Goal: Task Accomplishment & Management: Manage account settings

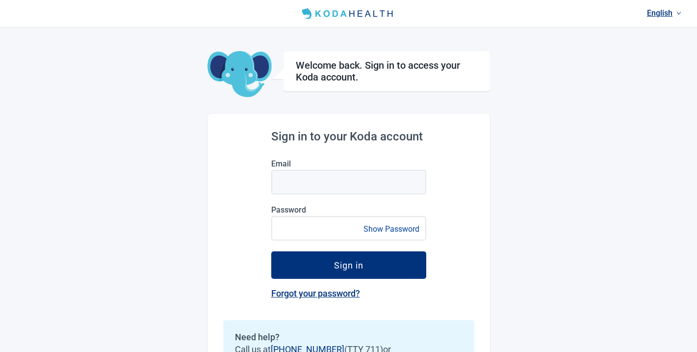
click at [653, 13] on link "English" at bounding box center [664, 13] width 42 height 16
click at [652, 13] on link "English" at bounding box center [664, 13] width 42 height 16
click at [655, 17] on link "English" at bounding box center [664, 13] width 42 height 16
click at [657, 52] on span "Español" at bounding box center [663, 53] width 30 height 11
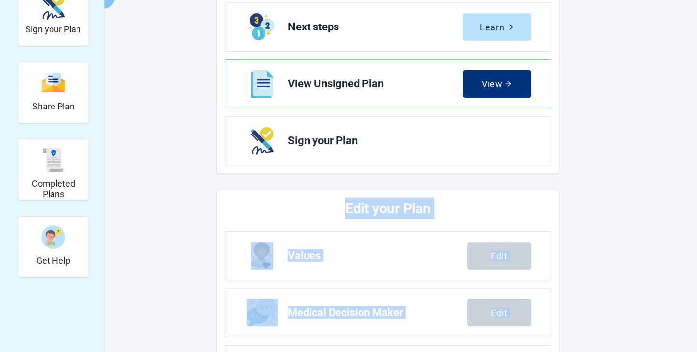
scroll to position [401, 0]
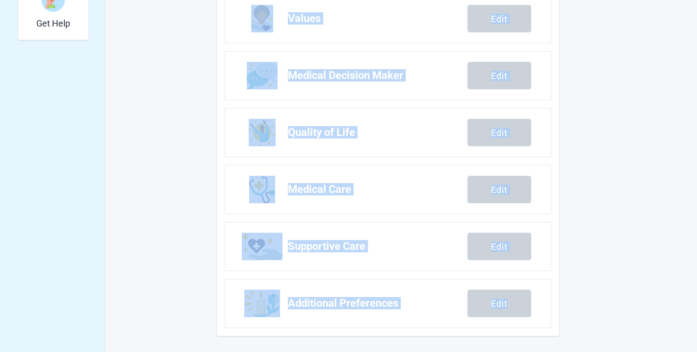
drag, startPoint x: 689, startPoint y: 348, endPoint x: 699, endPoint y: 428, distance: 81.2
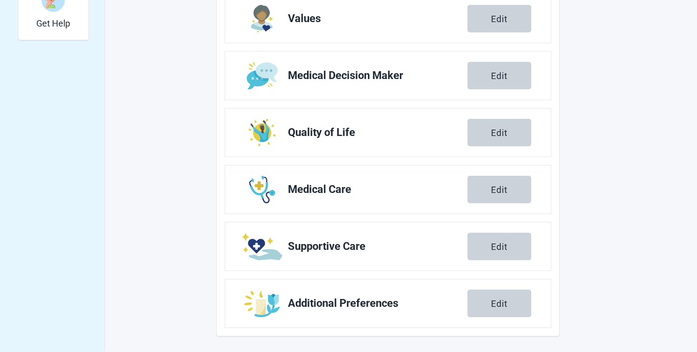
drag, startPoint x: 98, startPoint y: 176, endPoint x: 115, endPoint y: 179, distance: 17.5
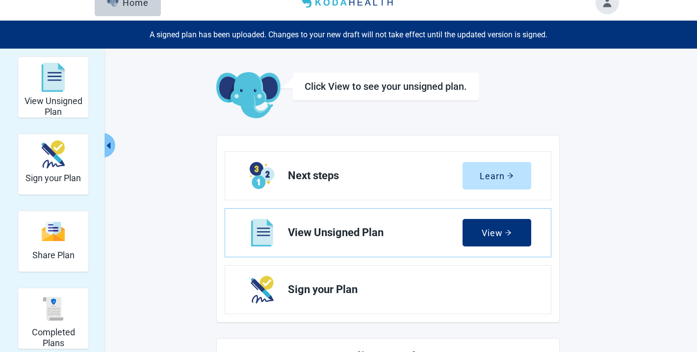
scroll to position [0, 0]
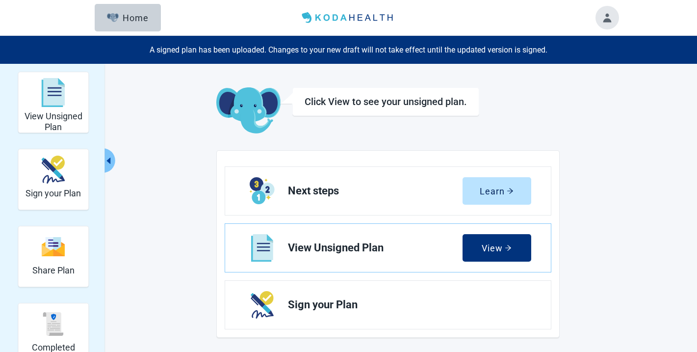
click at [610, 26] on button "Toggle account menu" at bounding box center [607, 18] width 24 height 24
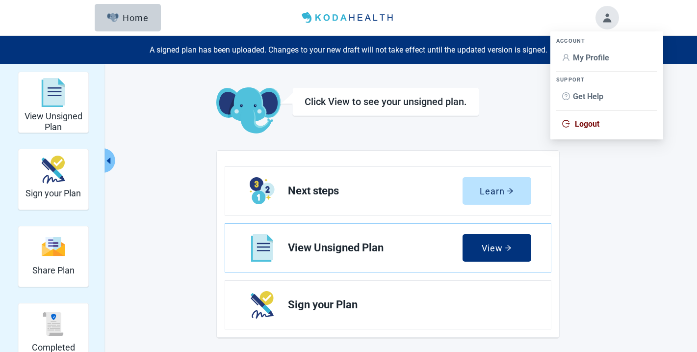
click at [576, 67] on li "My Profile" at bounding box center [606, 58] width 101 height 19
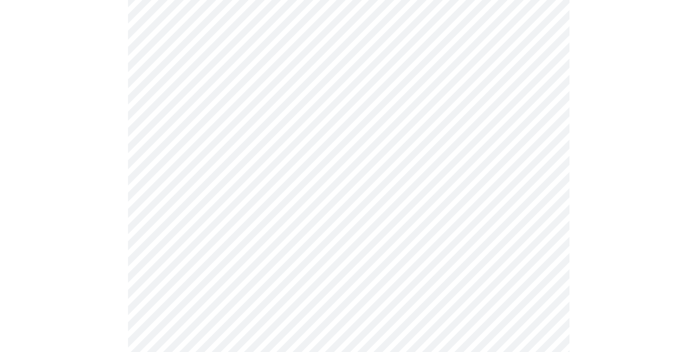
scroll to position [383, 0]
click at [372, 204] on div "Español" at bounding box center [371, 201] width 34 height 11
click at [362, 181] on div "English" at bounding box center [372, 185] width 37 height 11
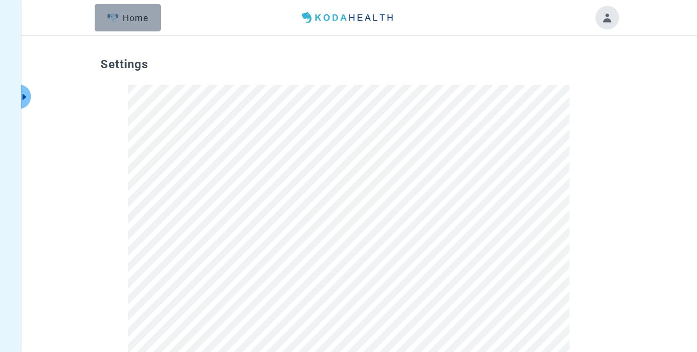
click at [138, 22] on div "Home" at bounding box center [128, 18] width 42 height 10
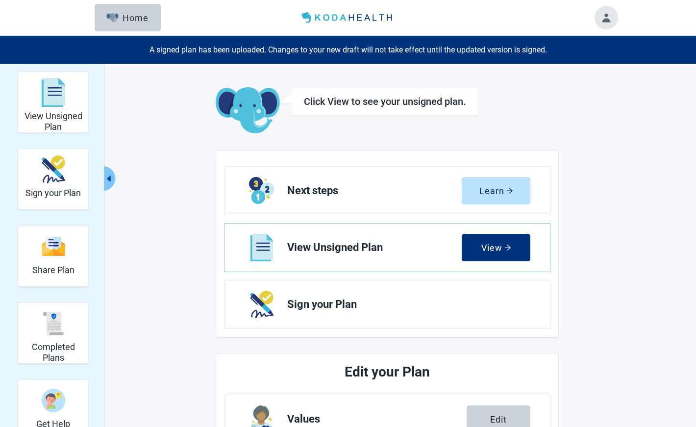
click at [606, 8] on button "Toggle account menu" at bounding box center [607, 18] width 24 height 24
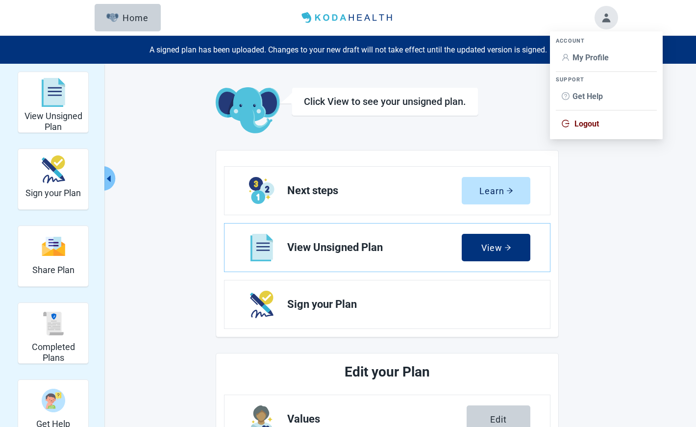
click at [596, 61] on span "My Profile" at bounding box center [591, 57] width 36 height 9
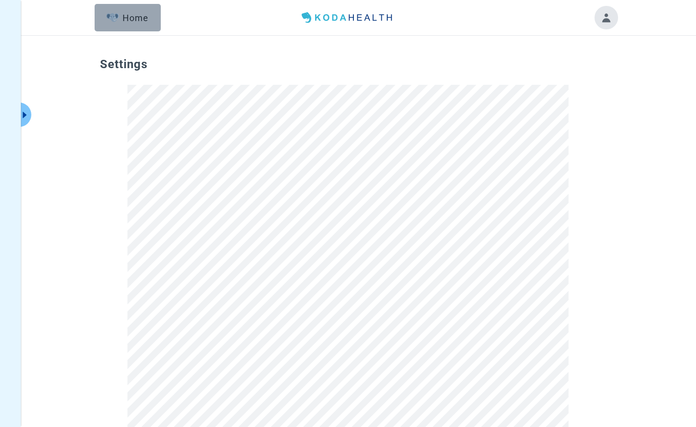
click at [125, 25] on button "Home" at bounding box center [128, 17] width 66 height 27
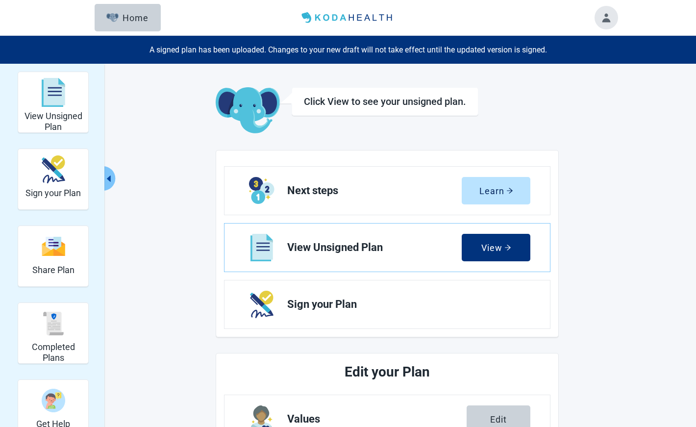
click at [608, 21] on button "Toggle account menu" at bounding box center [607, 18] width 24 height 24
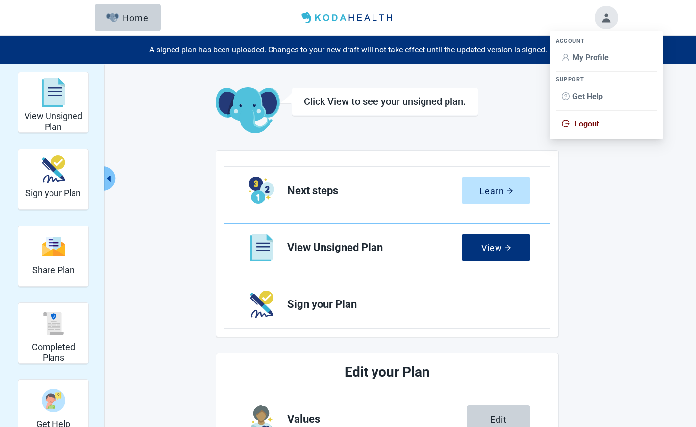
click at [591, 60] on span "My Profile" at bounding box center [591, 57] width 36 height 9
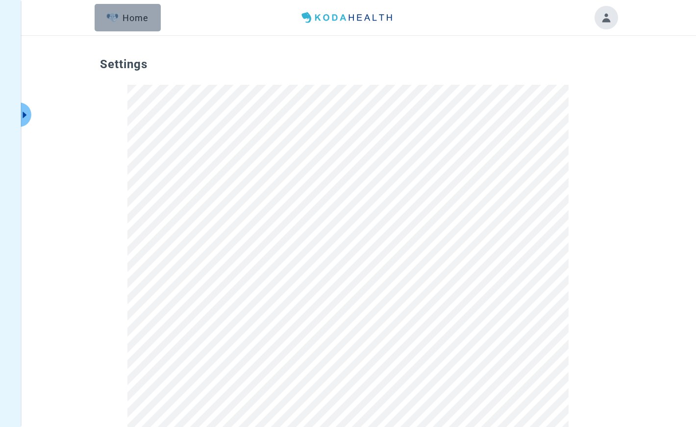
click at [136, 22] on div "Home" at bounding box center [127, 18] width 42 height 10
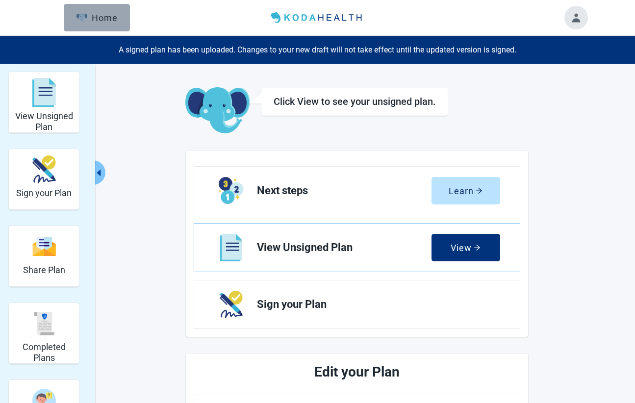
click at [82, 23] on button "Home" at bounding box center [97, 17] width 66 height 27
click at [574, 23] on button "Toggle account menu" at bounding box center [576, 18] width 24 height 24
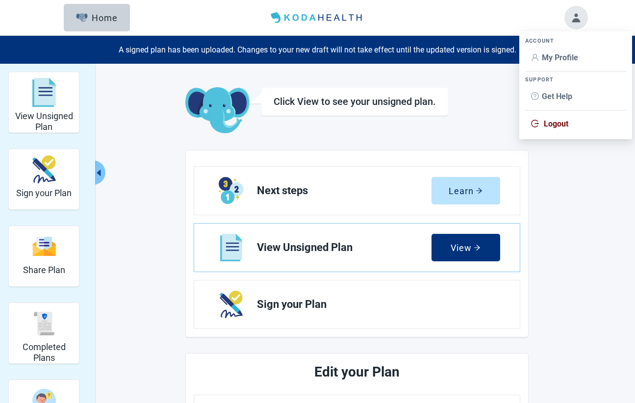
click at [554, 128] on span "Logout" at bounding box center [556, 123] width 25 height 9
